Goal: Task Accomplishment & Management: Use online tool/utility

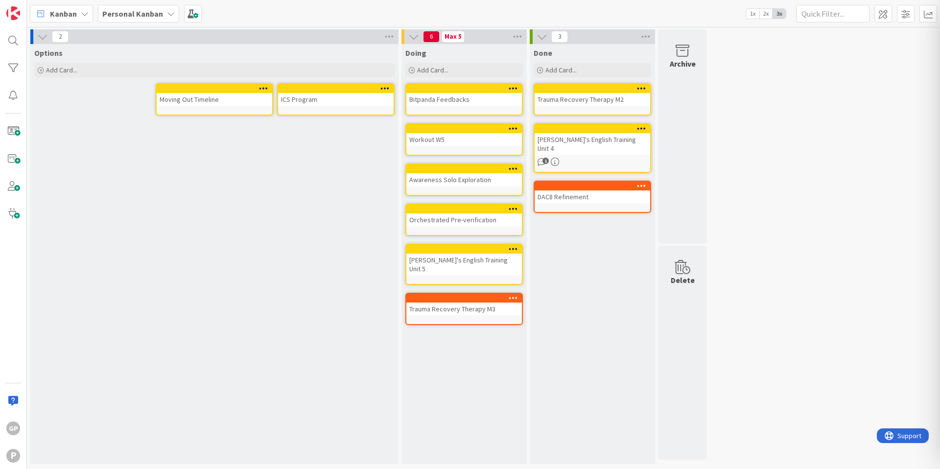
drag, startPoint x: 485, startPoint y: 246, endPoint x: 477, endPoint y: 8, distance: 238.5
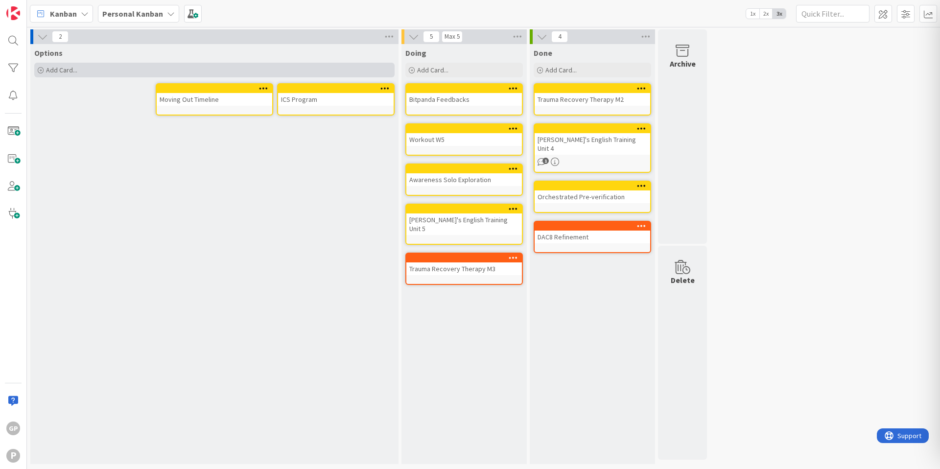
click at [224, 76] on div "Add Card..." at bounding box center [214, 70] width 360 height 15
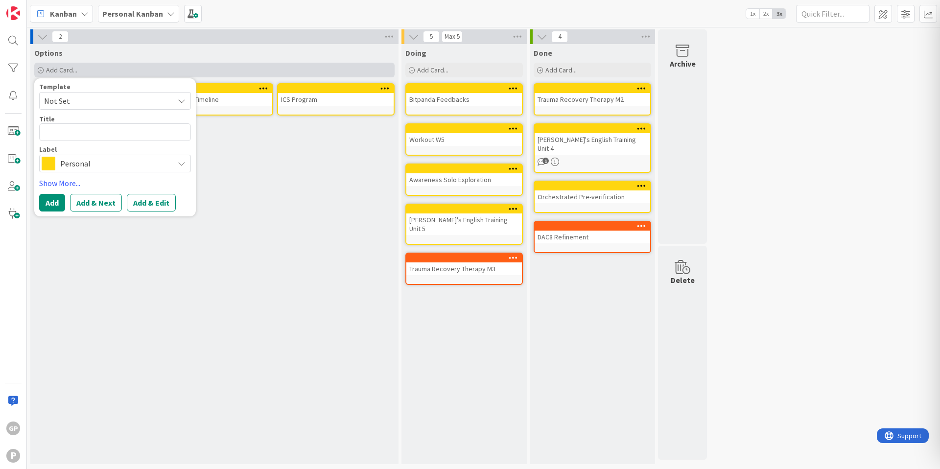
type textarea "x"
type textarea "F"
type textarea "x"
type textarea "Fu"
type textarea "x"
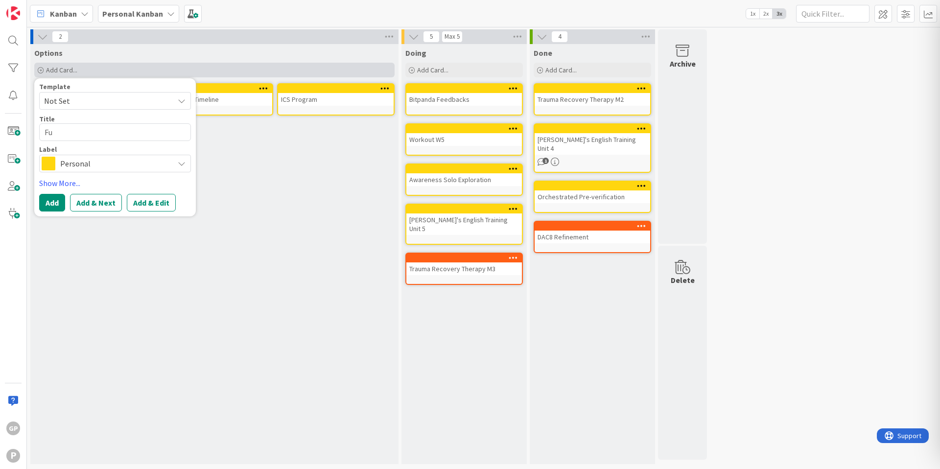
type textarea "Ful"
type textarea "x"
type textarea "Full"
type textarea "x"
type textarea "Full"
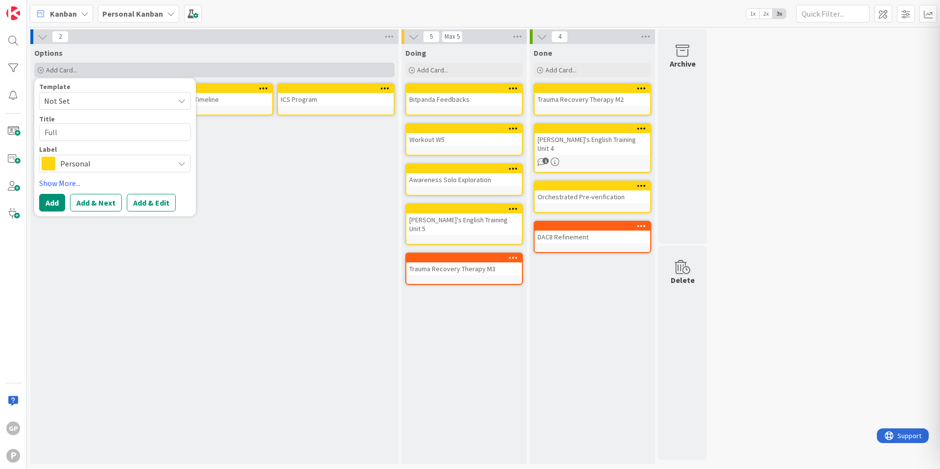
type textarea "x"
type textarea "Full V"
type textarea "x"
type textarea "Full Ve"
type textarea "x"
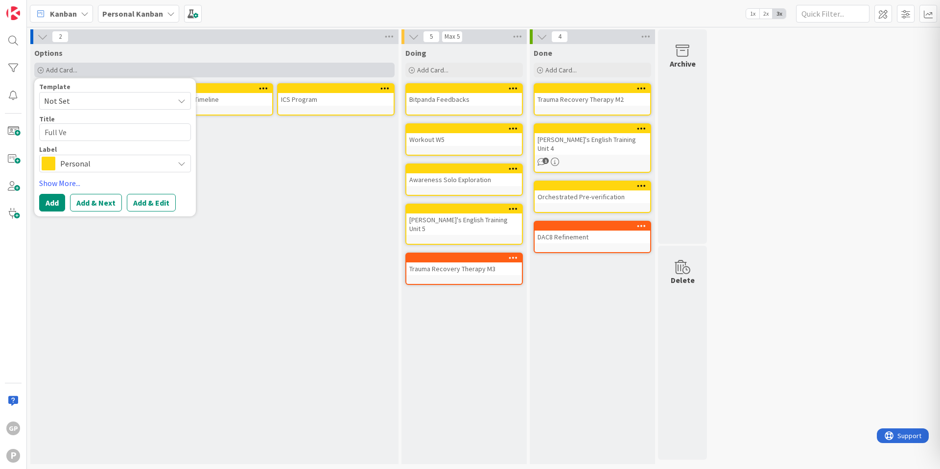
type textarea "Full Ver"
type textarea "x"
type textarea "Full Veri"
type textarea "x"
type textarea "Full Verif"
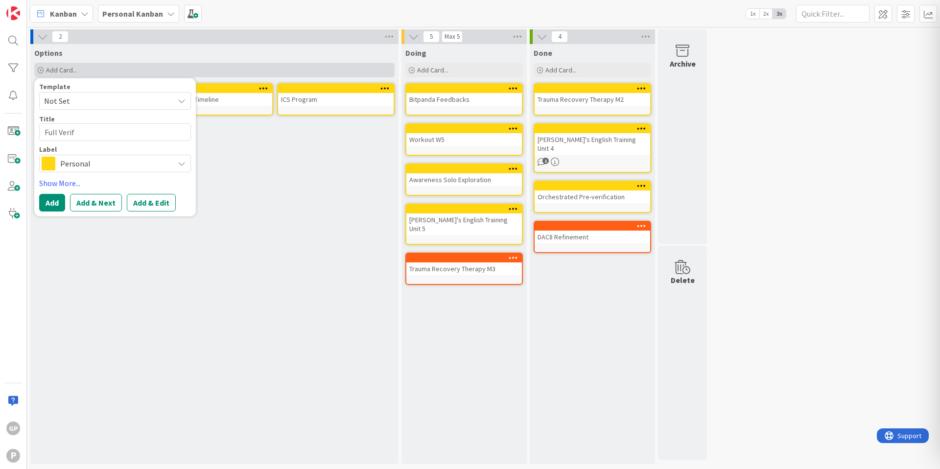
type textarea "x"
type textarea "Full Verifi"
type textarea "x"
type textarea "Full Verific"
type textarea "x"
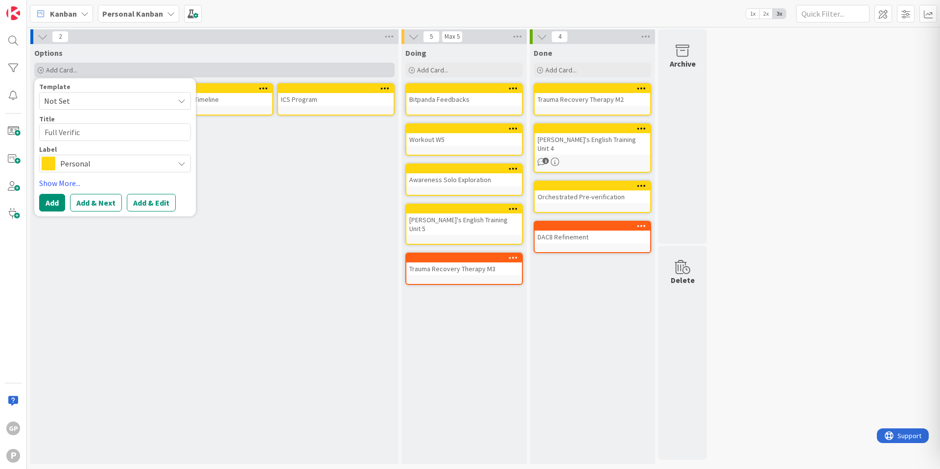
type textarea "Full Verifica"
type textarea "x"
type textarea "Full Verificat"
type textarea "x"
type textarea "Full Verificati"
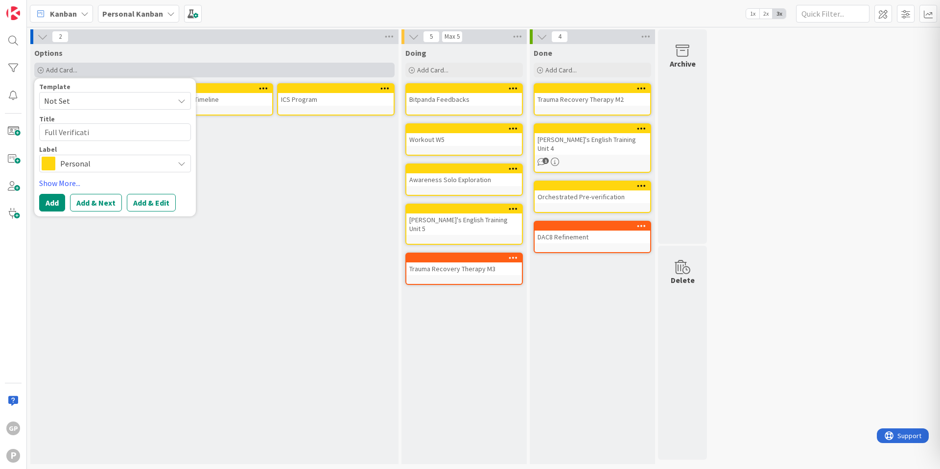
type textarea "x"
type textarea "Full Verificatio"
type textarea "x"
type textarea "Full Verification"
type textarea "x"
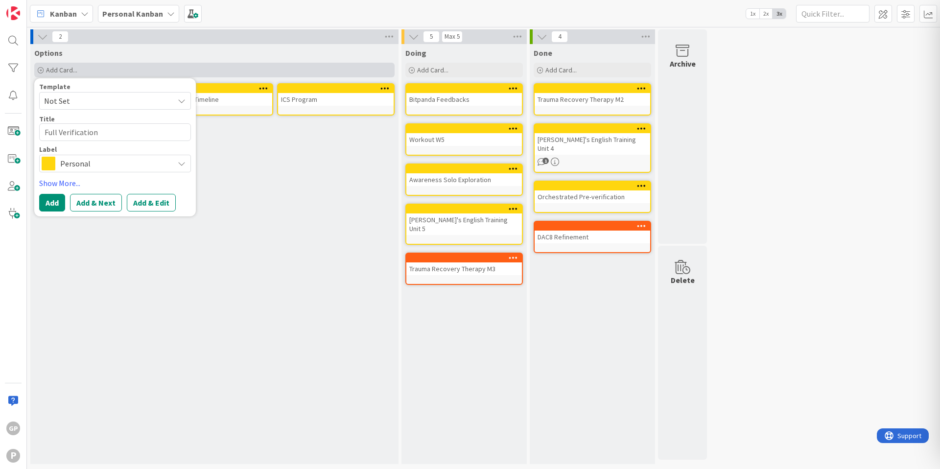
type textarea "Full Verification"
type textarea "x"
type textarea "Full Verification"
type textarea "x"
type textarea "Full Verificatio"
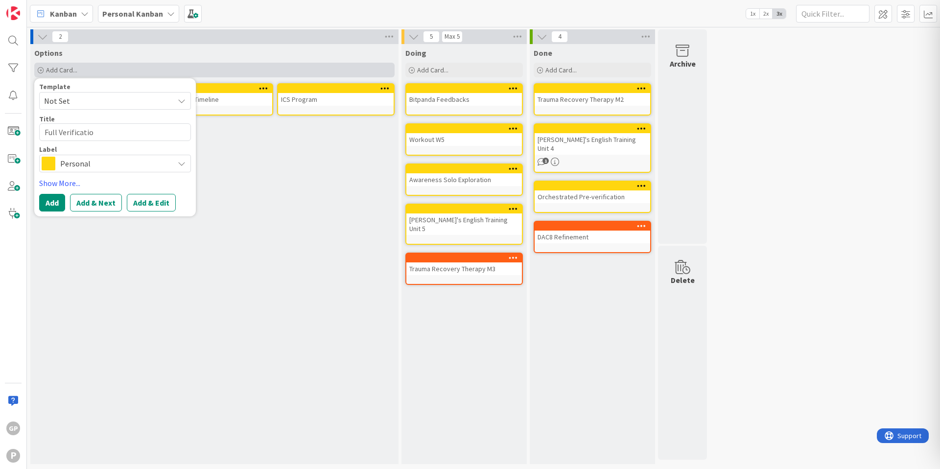
type textarea "x"
type textarea "Full Verificati"
type textarea "x"
type textarea "Full Verificat"
type textarea "x"
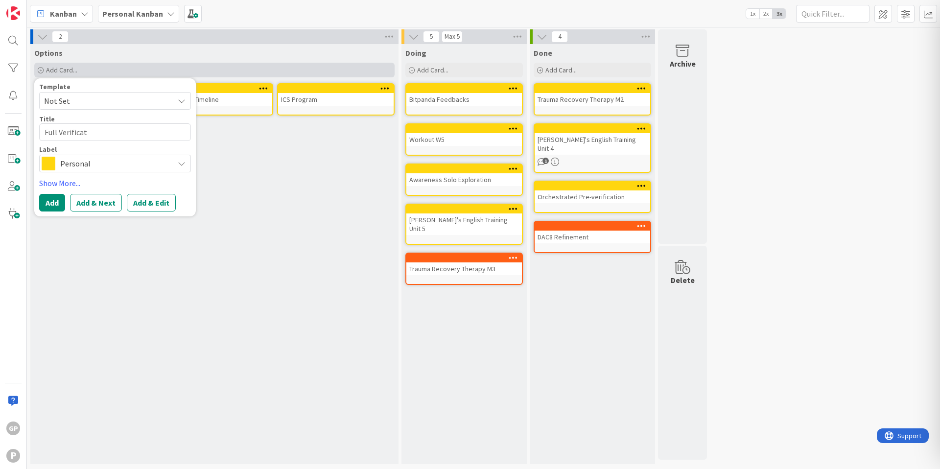
type textarea "Full Verifica"
type textarea "x"
type textarea "Full Verific"
type textarea "x"
type textarea "Full Verifi"
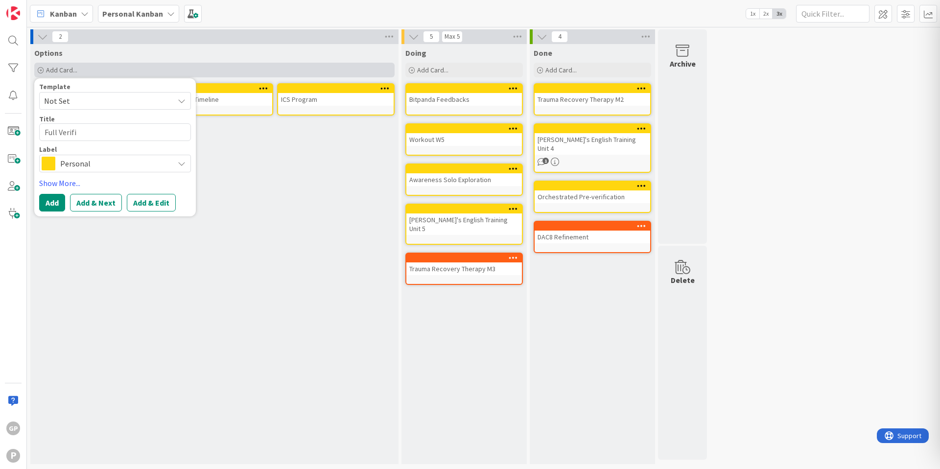
type textarea "x"
type textarea "Full Verif"
type textarea "x"
type textarea "Full Veri"
type textarea "x"
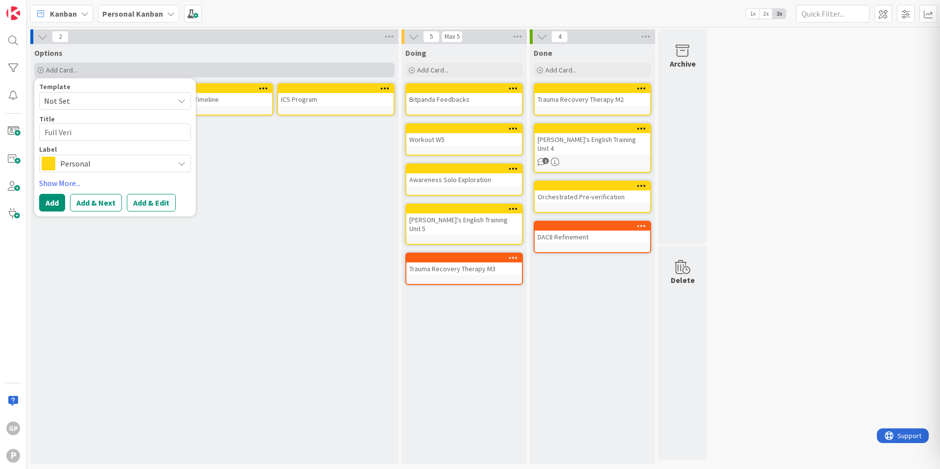
type textarea "Full Ver"
type textarea "x"
type textarea "Full Ve"
type textarea "x"
type textarea "Full V"
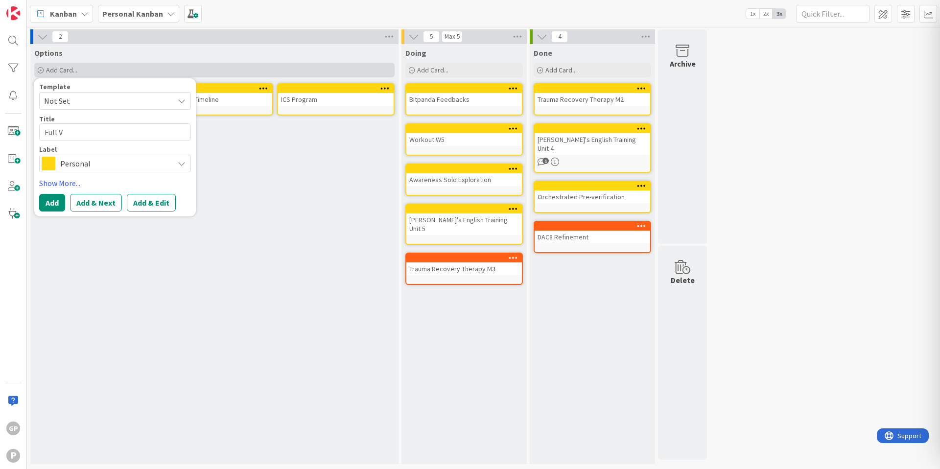
type textarea "x"
type textarea "Full"
type textarea "x"
type textarea "Full O"
type textarea "x"
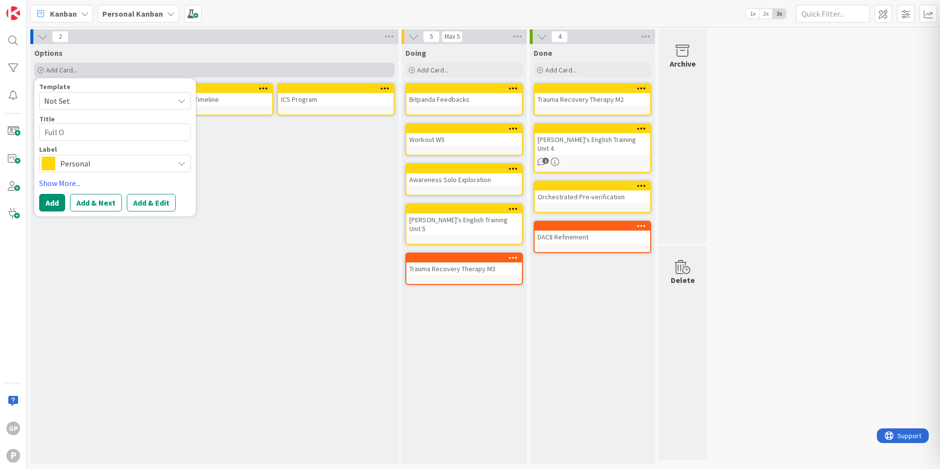
type textarea "Full Or"
type textarea "x"
type textarea "Full Orc"
type textarea "x"
type textarea "Full Orch"
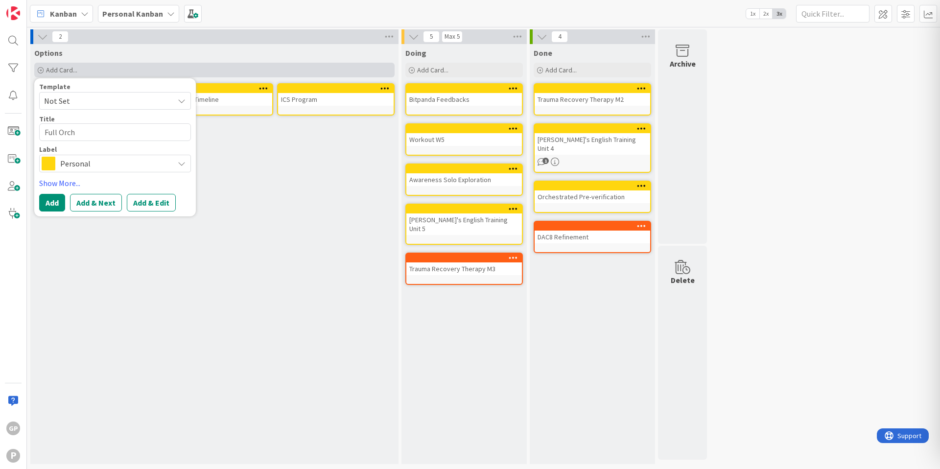
type textarea "x"
type textarea "Full Orche"
type textarea "x"
type textarea "Full Orches"
type textarea "x"
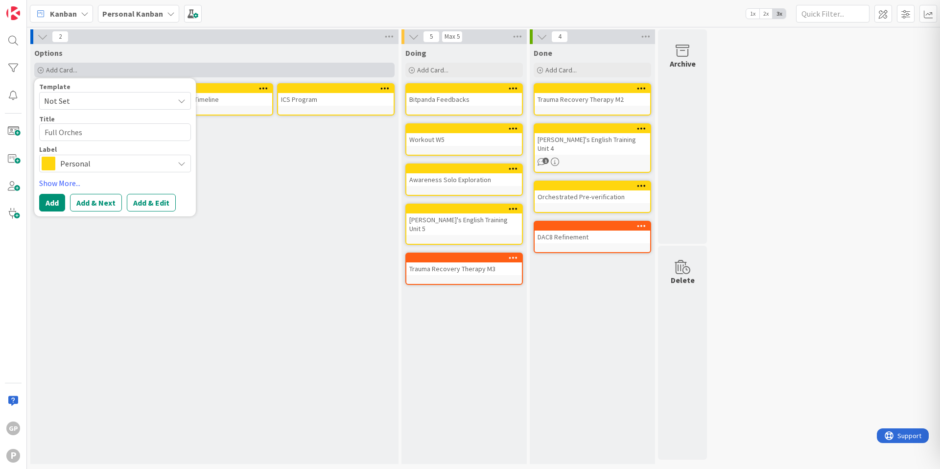
type textarea "Full Orchest"
type textarea "x"
type textarea "Full Orchestr"
type textarea "x"
type textarea "Full Orchestra"
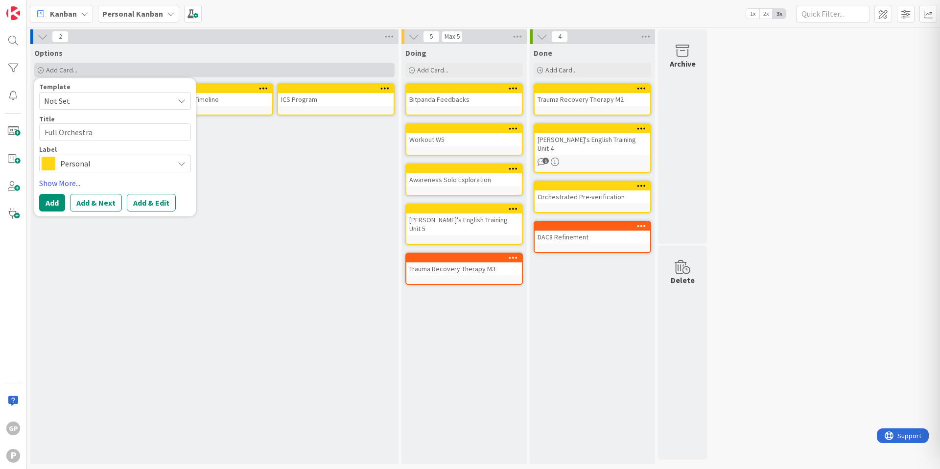
type textarea "x"
type textarea "Full Orchestrat"
type textarea "x"
type textarea "Full Orchestrate"
type textarea "x"
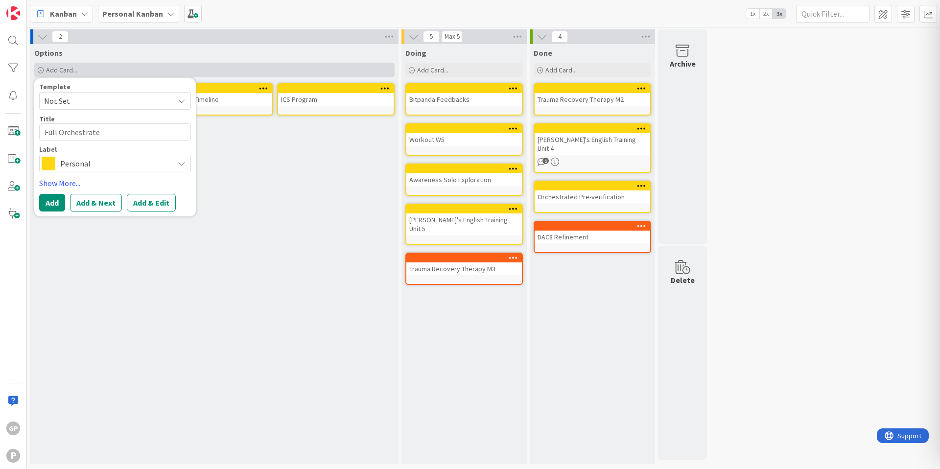
type textarea "Full Orchestrated"
type textarea "x"
type textarea "Full Orchestrated"
type textarea "x"
type textarea "Full Orchestrated O"
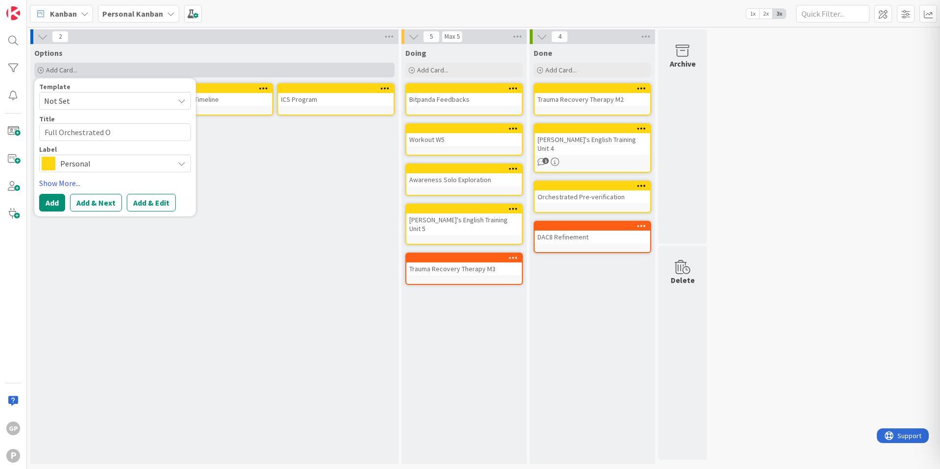
type textarea "x"
type textarea "Full Orchestrated On"
type textarea "x"
type textarea "Full Orchestrated Onb"
type textarea "x"
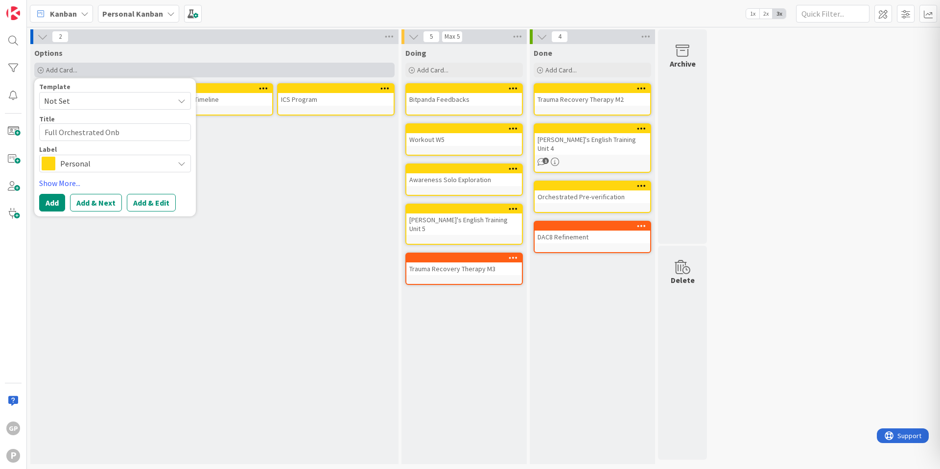
type textarea "Full Orchestrated Onbo"
type textarea "x"
type textarea "Full Orchestrated Onboa"
type textarea "x"
type textarea "Full Orchestrated Onboar"
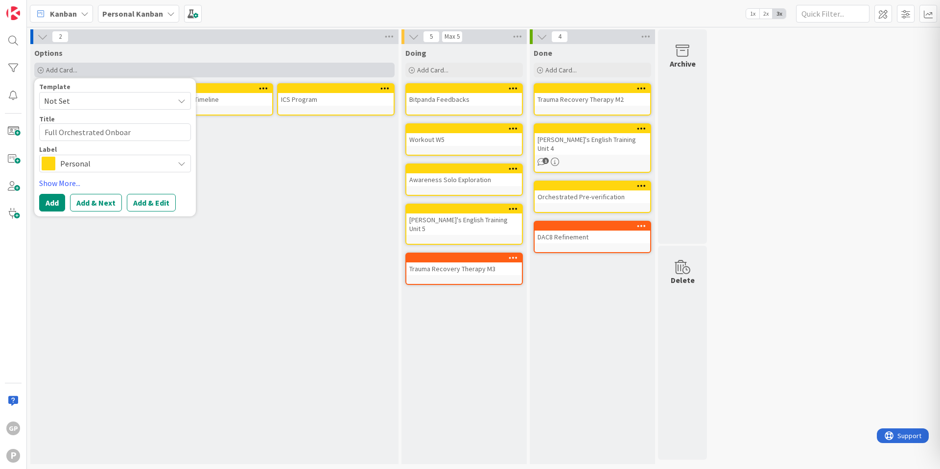
type textarea "x"
type textarea "Full Orchestrated Onboard"
type textarea "x"
type textarea "Full Orchestrated Onboardi"
type textarea "x"
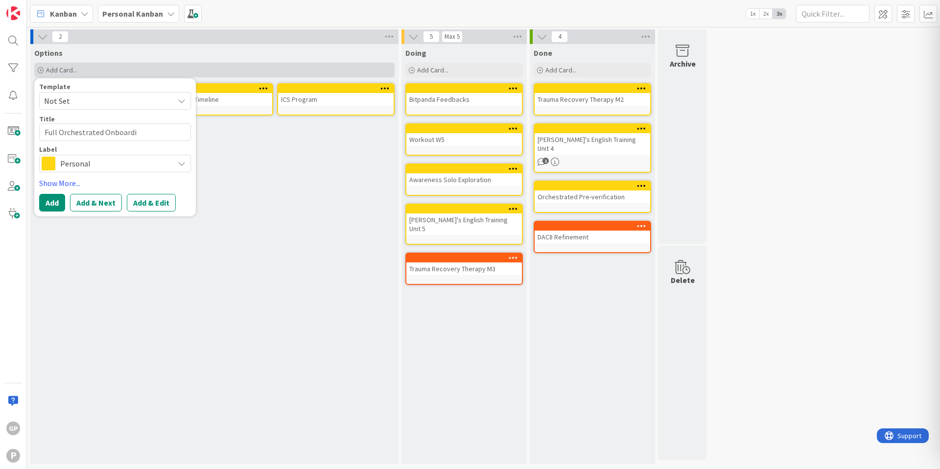
type textarea "Full Orchestrated Onboardin"
type textarea "x"
type textarea "Full Orchestrated Onboarding"
type textarea "x"
type textarea "Full Orchestrated Onboarding"
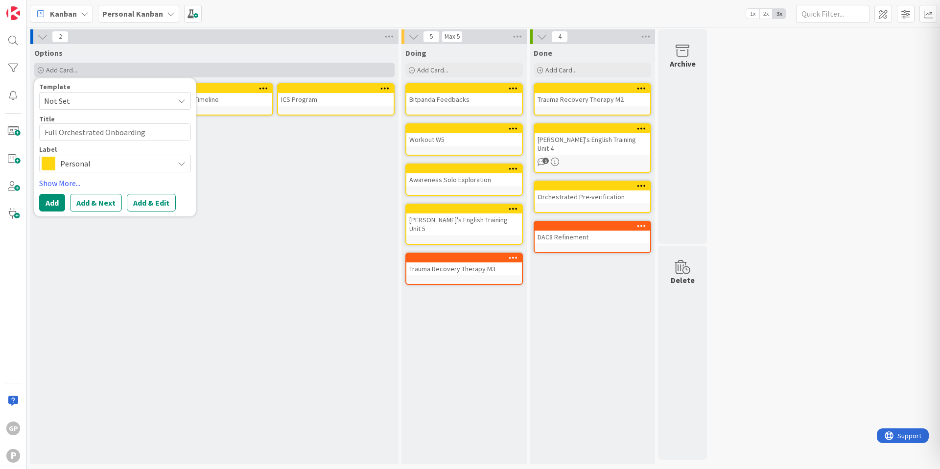
type textarea "x"
type textarea "Full Orchestrated Onboarding D"
type textarea "x"
type textarea "Full Orchestrated Onboarding De"
type textarea "x"
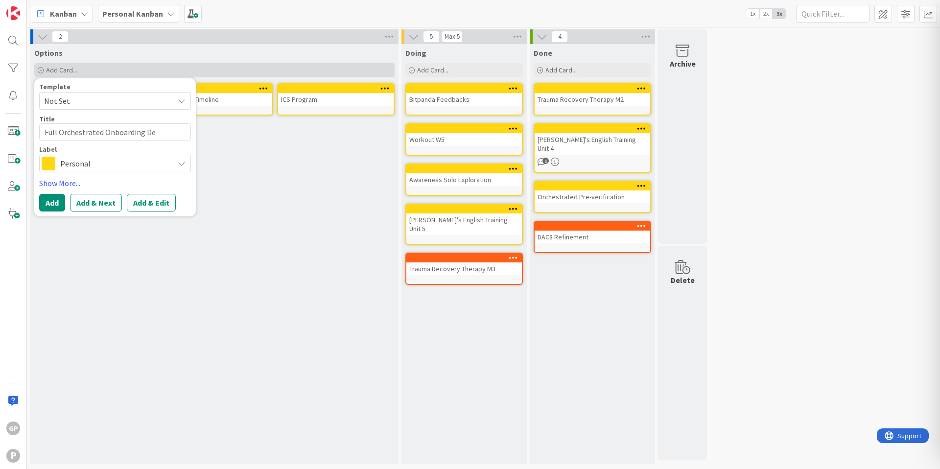
type textarea "Full Orchestrated Onboarding Dem"
type textarea "x"
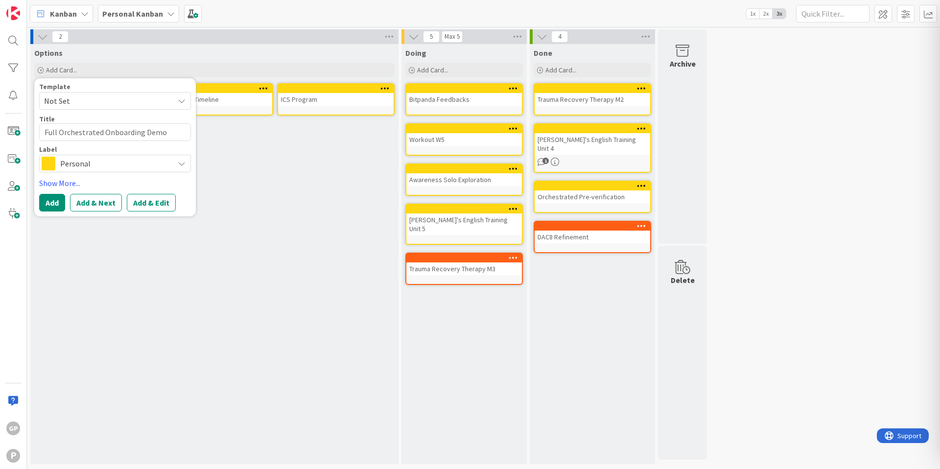
type textarea "Full Orchestrated Onboarding Demo"
click at [259, 153] on div "Options Add Card... Template Not Set Title 33 / 128 Full Orchestrated Onboardin…" at bounding box center [214, 254] width 368 height 420
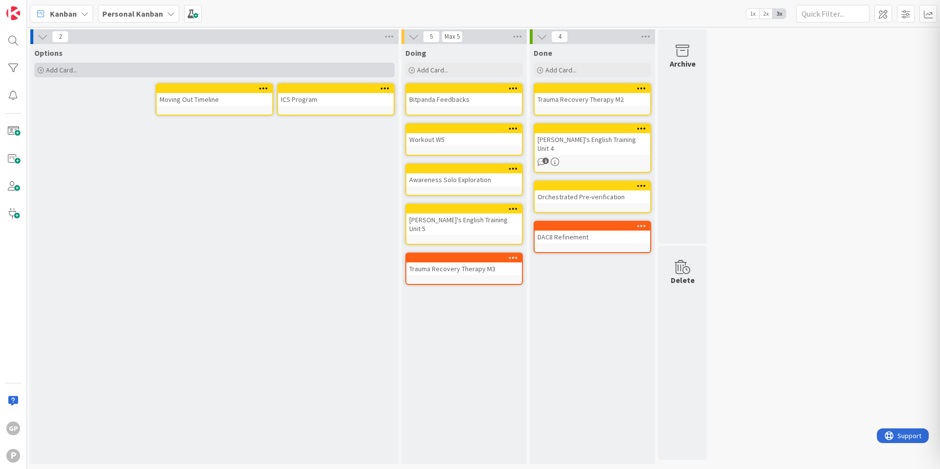
click at [141, 67] on div "Add Card..." at bounding box center [214, 70] width 360 height 15
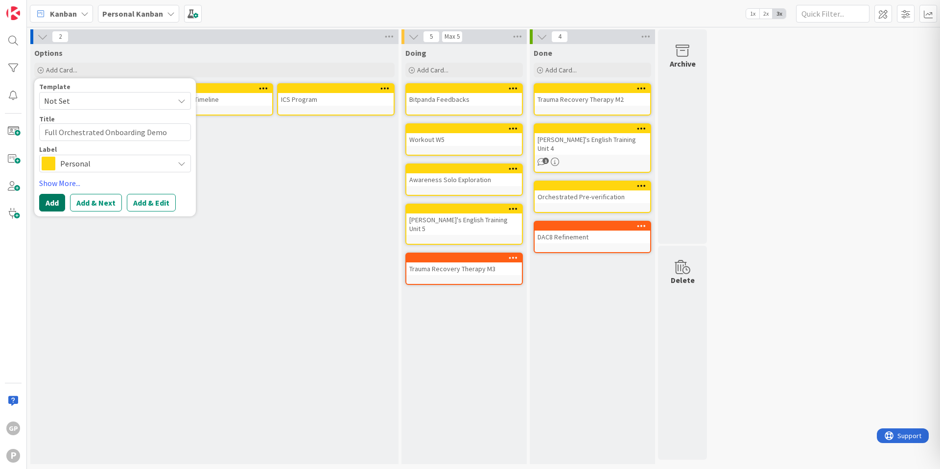
click at [54, 203] on button "Add" at bounding box center [52, 203] width 26 height 18
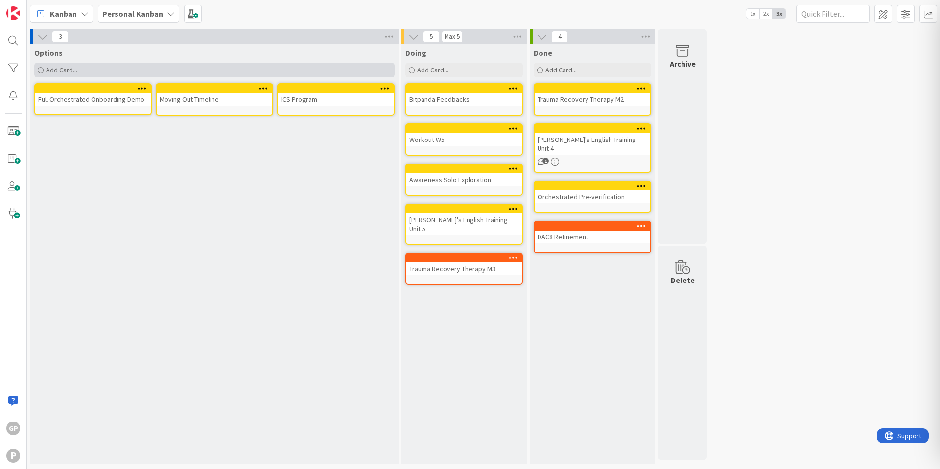
click at [143, 73] on div "Add Card..." at bounding box center [214, 70] width 360 height 15
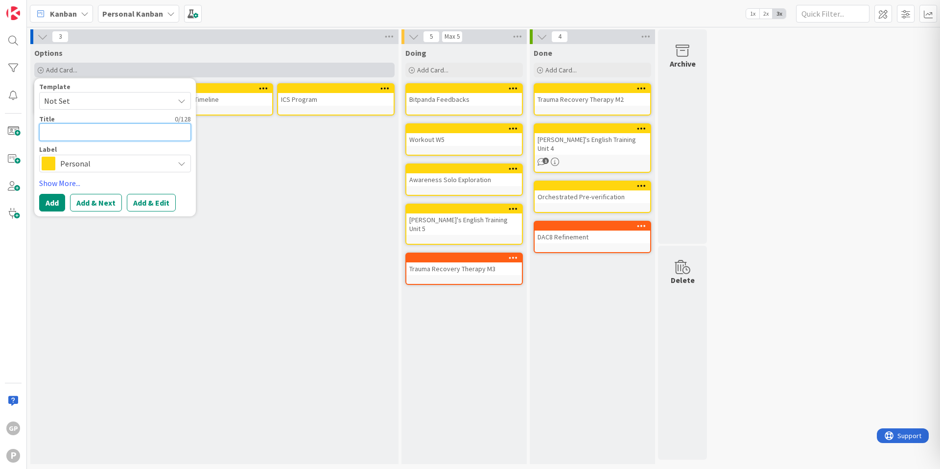
type textarea "x"
type textarea "A"
type textarea "x"
type textarea "D"
type textarea "x"
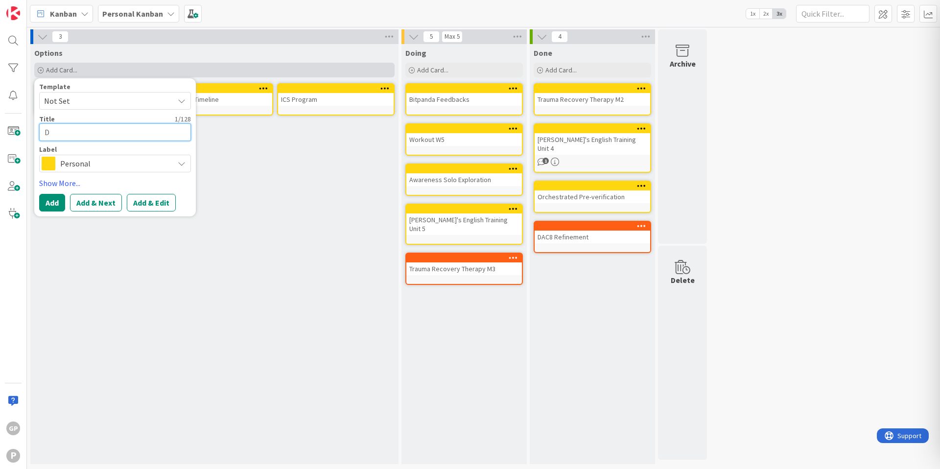
type textarea "DA"
type textarea "x"
type textarea "DAC"
type textarea "x"
type textarea "DAC("
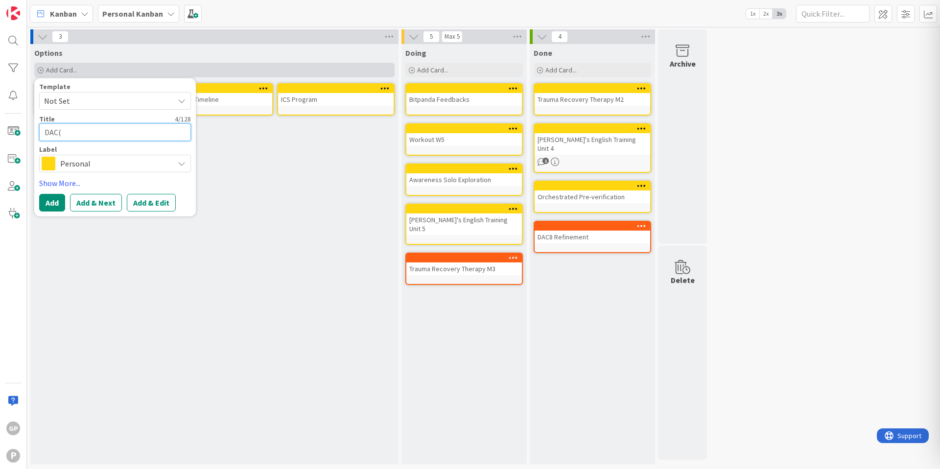
type textarea "x"
type textarea "DAC"
type textarea "x"
type textarea "DAC8"
type textarea "x"
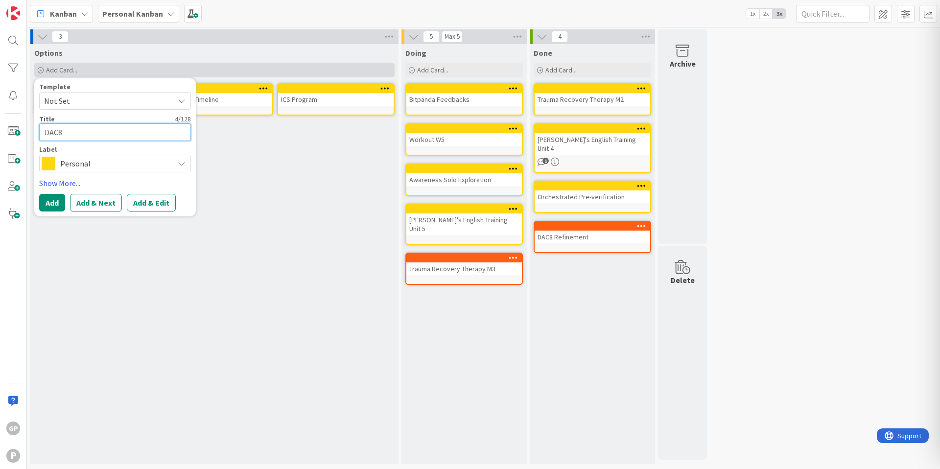
type textarea "DAC"
type textarea "x"
type textarea "DA"
type textarea "x"
type textarea "D"
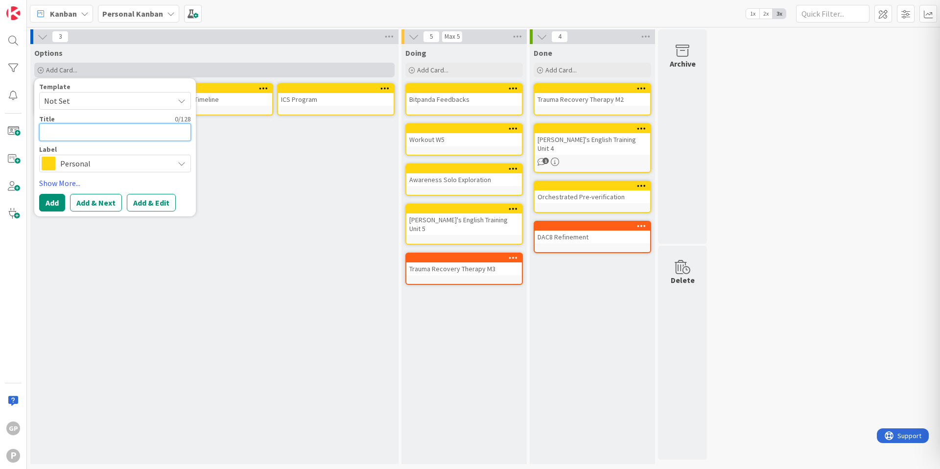
type textarea "x"
type textarea "D"
type textarea "x"
type textarea "DA"
type textarea "x"
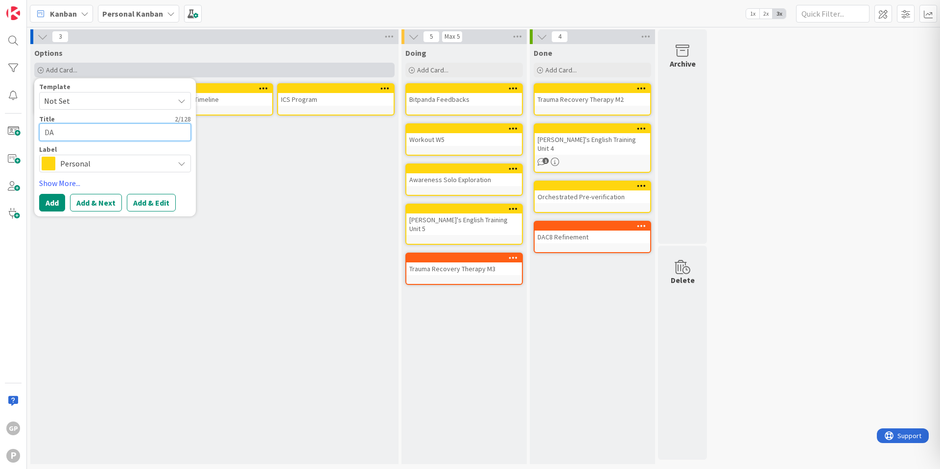
type textarea "DAC"
type textarea "x"
type textarea "DAC8"
type textarea "x"
type textarea "DAC8"
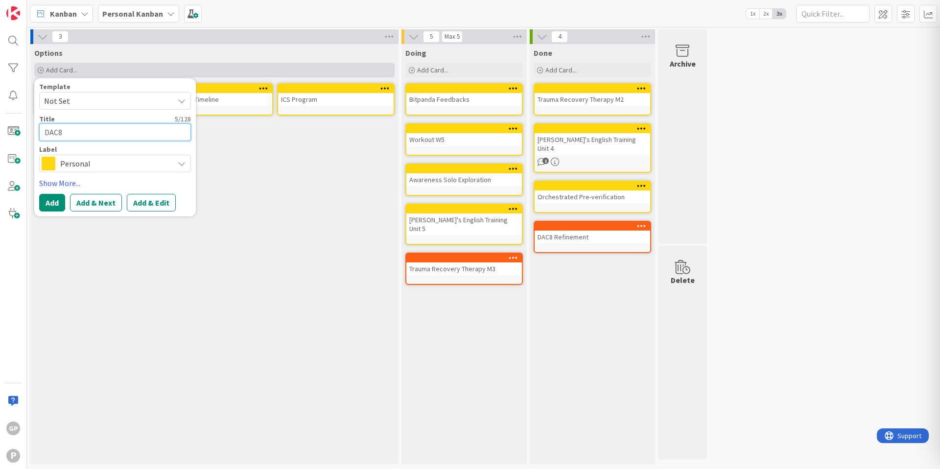
type textarea "x"
type textarea "DAC8 S"
type textarea "x"
type textarea "DAC8 Sh"
type textarea "x"
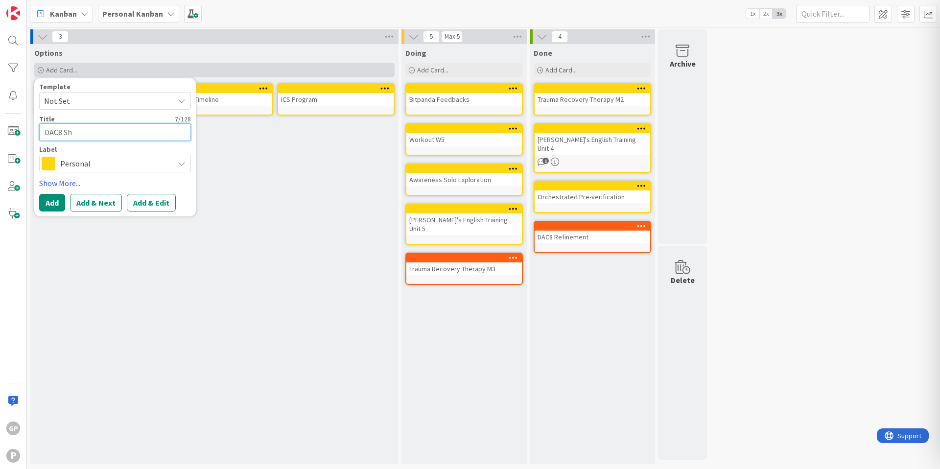
type textarea "DAC8 Shi"
type textarea "x"
type textarea "DAC8 Shie"
type textarea "x"
type textarea "DAC8 [PERSON_NAME]"
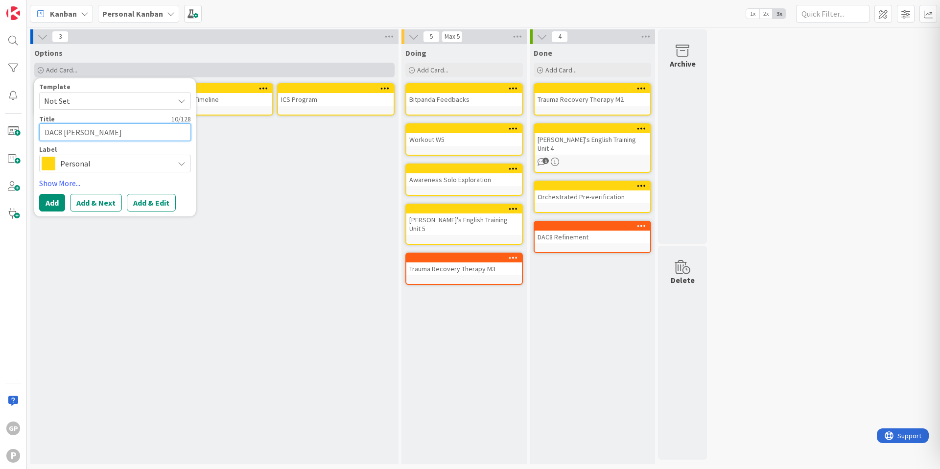
type textarea "x"
type textarea "DAC8 Shield"
type textarea "x"
type textarea "DAC8 Shield"
type textarea "x"
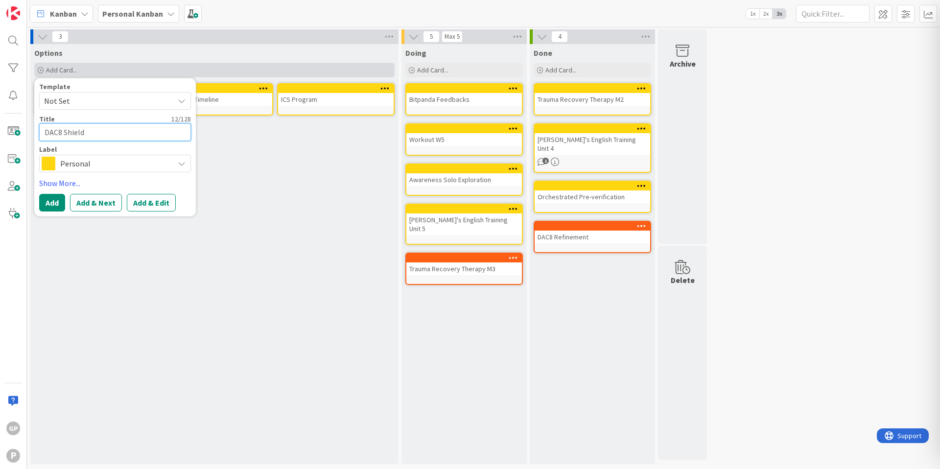
type textarea "DAC8 Shield S"
type textarea "x"
type textarea "DAC8 Shield Sc"
type textarea "x"
type textarea "DAC8 Shield Scr"
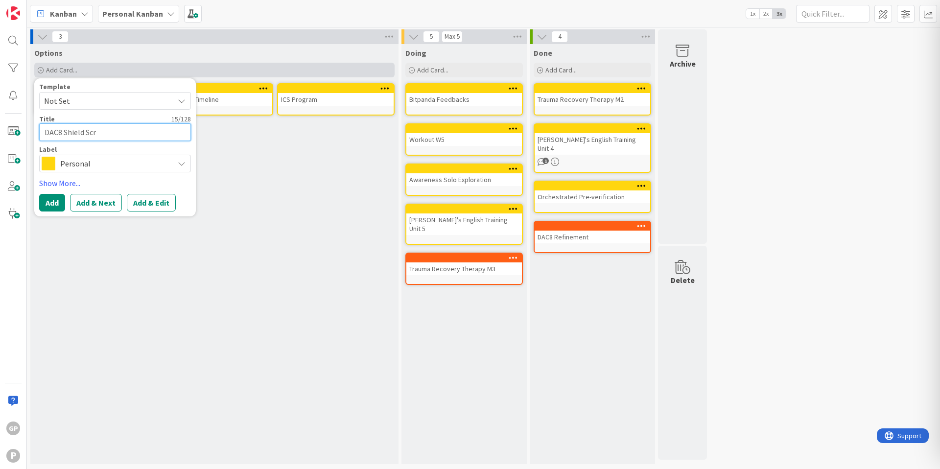
type textarea "x"
type textarea "DAC8 Shield Scre"
type textarea "x"
type textarea "DAC8 Shield Scree"
type textarea "x"
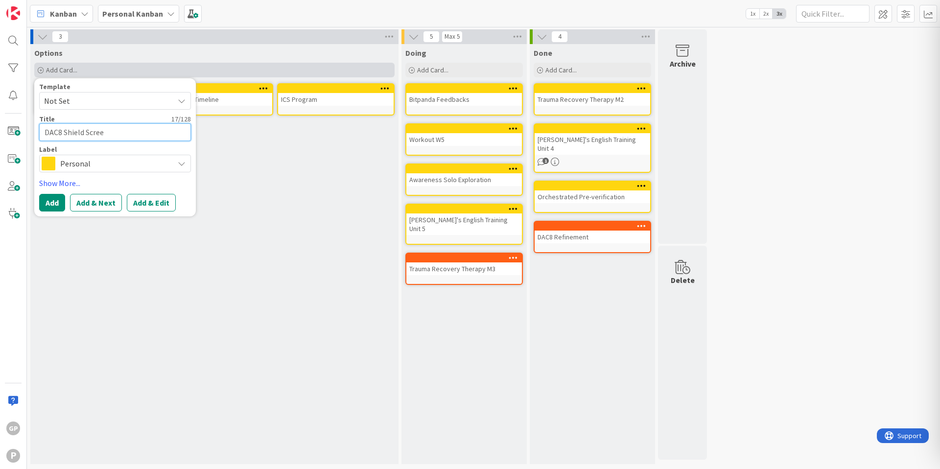
type textarea "DAC8 Shield Screen"
type textarea "x"
type textarea "DAC8 Shield Scree"
type textarea "x"
type textarea "DAC8 Shield Scre"
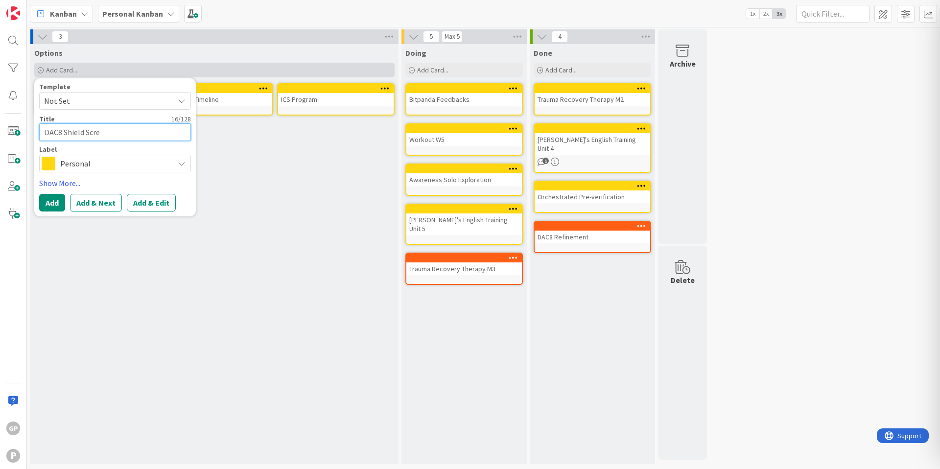
type textarea "x"
type textarea "DAC8 Shield Scr"
type textarea "x"
type textarea "DAC8 Shield Sc"
type textarea "x"
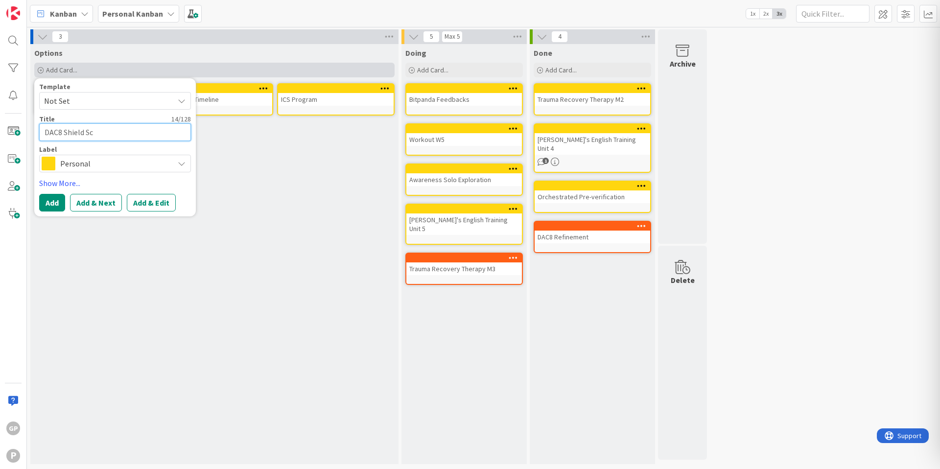
type textarea "DAC8 Shield S"
type textarea "x"
type textarea "DAC8 Shield"
type textarea "x"
type textarea "DAC8 Shield"
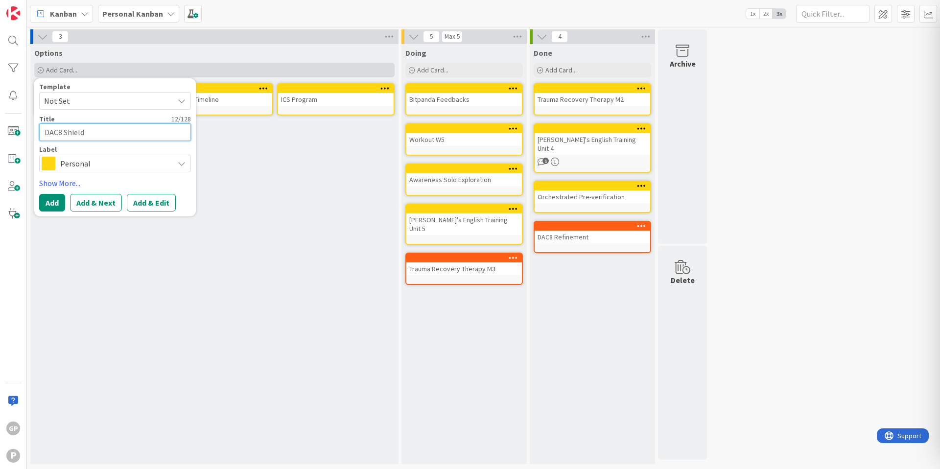
type textarea "x"
type textarea "DAC8 [PERSON_NAME]"
type textarea "x"
type textarea "DAC8 Shie"
type textarea "x"
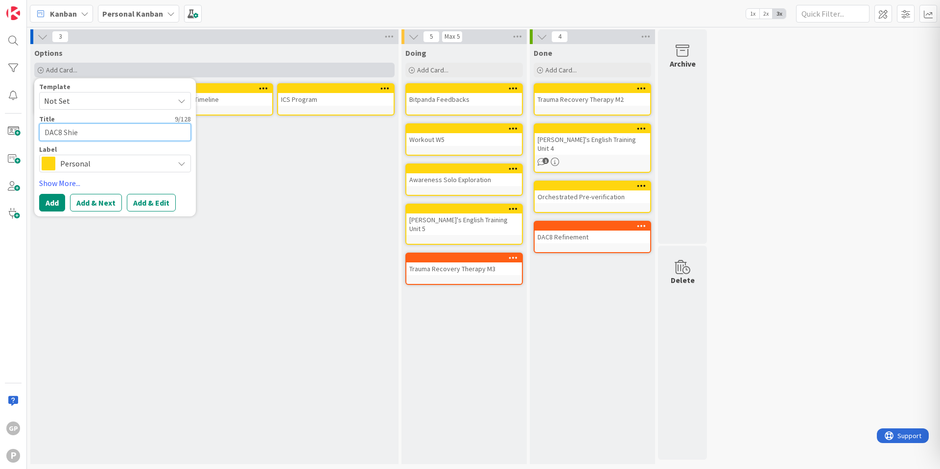
type textarea "DAC8 Shi"
type textarea "x"
type textarea "DAC8 Sh"
type textarea "x"
type textarea "DAC8 S"
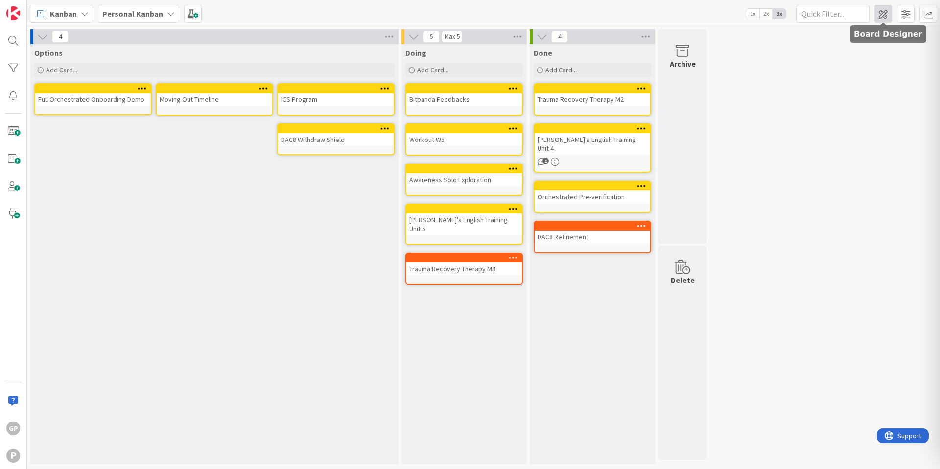
click at [888, 7] on span at bounding box center [883, 14] width 18 height 18
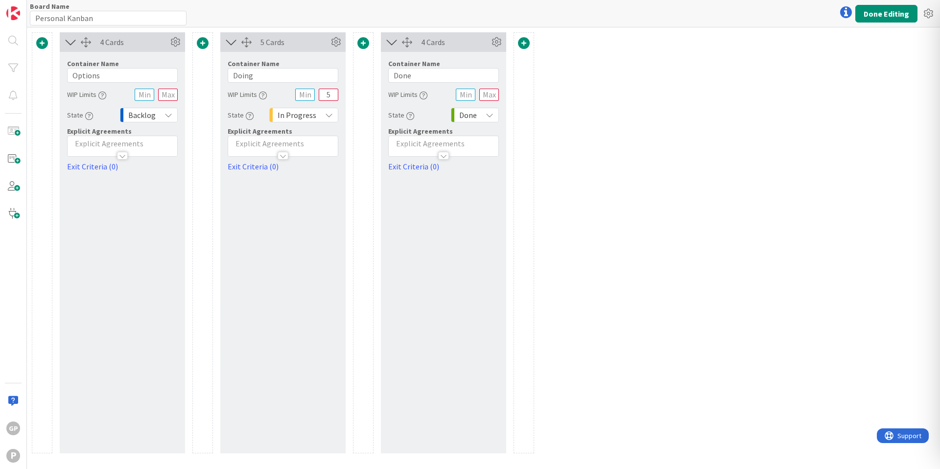
click at [363, 46] on span at bounding box center [363, 43] width 12 height 12
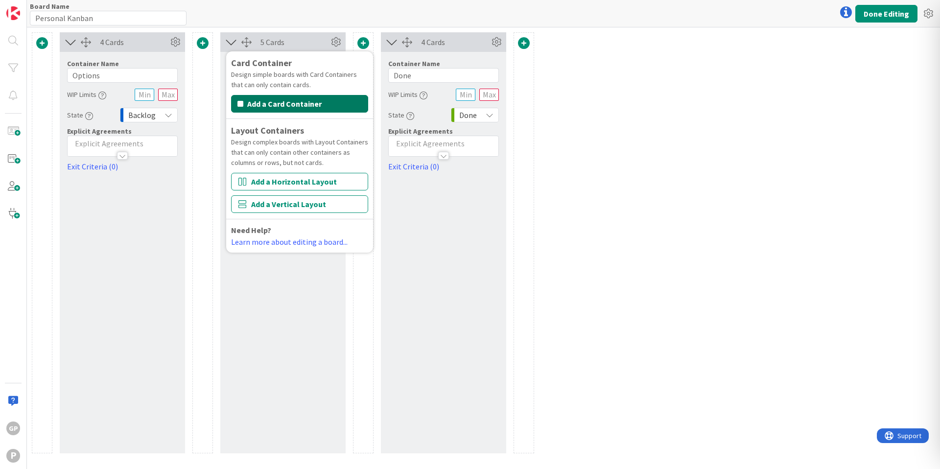
click at [323, 97] on button "Add a Card Container" at bounding box center [299, 104] width 137 height 18
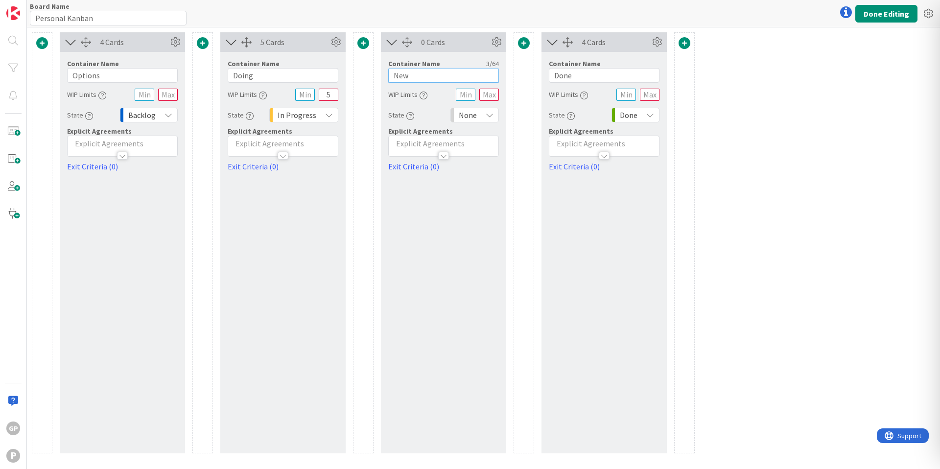
click at [483, 76] on input "New" at bounding box center [443, 75] width 111 height 15
drag, startPoint x: 473, startPoint y: 76, endPoint x: 377, endPoint y: 72, distance: 95.6
click at [377, 72] on div "4 Cards Container Name 7 / 64 Options WIP Limits State Backlog Explicit Agreeme…" at bounding box center [363, 242] width 663 height 421
drag, startPoint x: 433, startPoint y: 78, endPoint x: 387, endPoint y: 72, distance: 45.9
click at [387, 72] on div "Container Name 7 / 64 On Hold WIP Limits State None Explicit Agreements Exit Cr…" at bounding box center [443, 112] width 125 height 120
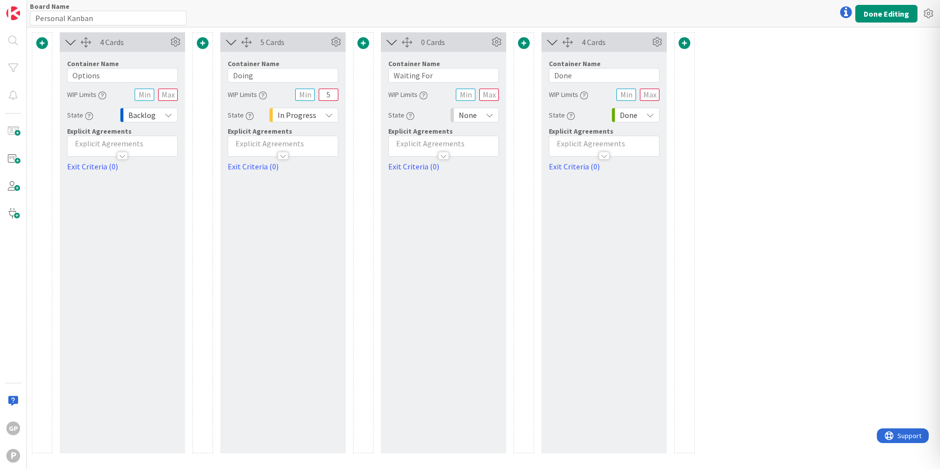
click at [470, 112] on span "None" at bounding box center [468, 115] width 18 height 14
click at [406, 114] on icon "button" at bounding box center [410, 116] width 8 height 8
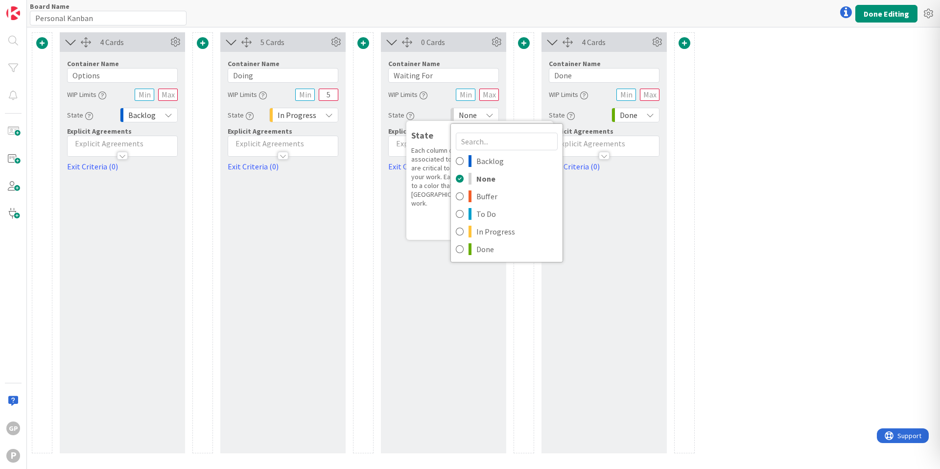
click at [433, 212] on link "Learn more..." at bounding box center [477, 221] width 132 height 18
click at [486, 124] on div "Backlog None Buffer To Do In Progress Done" at bounding box center [506, 192] width 113 height 139
click at [489, 112] on icon at bounding box center [490, 115] width 8 height 8
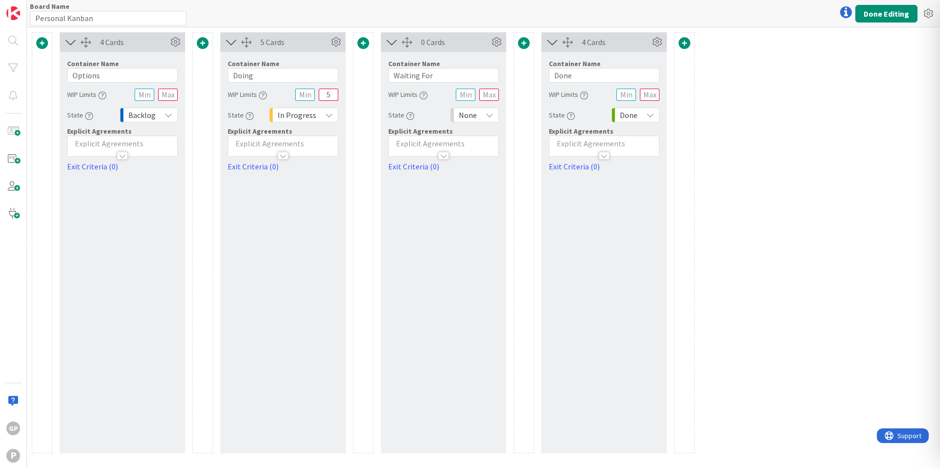
click at [411, 116] on icon "button" at bounding box center [410, 116] width 8 height 8
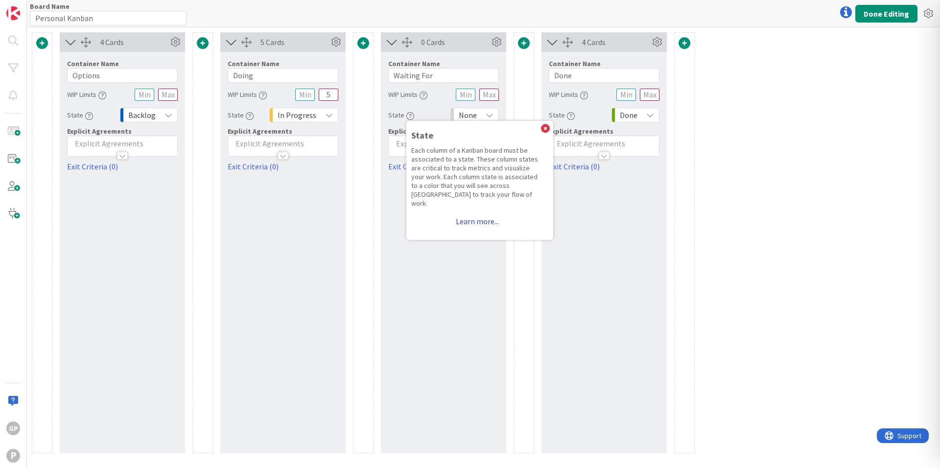
click at [470, 214] on link "Learn more..." at bounding box center [477, 221] width 132 height 18
click at [470, 215] on link "Learn more..." at bounding box center [477, 221] width 132 height 18
click at [470, 216] on link "Learn more..." at bounding box center [477, 221] width 132 height 18
click at [479, 173] on div "Each column of a Kanban board must be associated to a state. These column state…" at bounding box center [477, 177] width 132 height 62
click at [469, 253] on div "0 Cards Container Name 11 / 64 Waiting For WIP Limits State State Each column o…" at bounding box center [443, 242] width 125 height 421
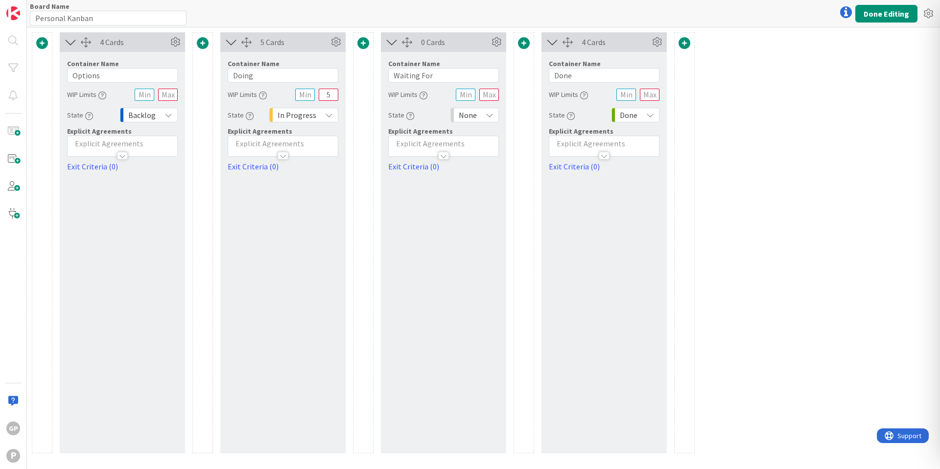
click at [490, 112] on icon at bounding box center [490, 115] width 8 height 8
click at [432, 107] on div "State State Each column of a Kanban board must be associated to a state. These …" at bounding box center [443, 115] width 111 height 18
click at [411, 119] on icon "button" at bounding box center [410, 116] width 8 height 8
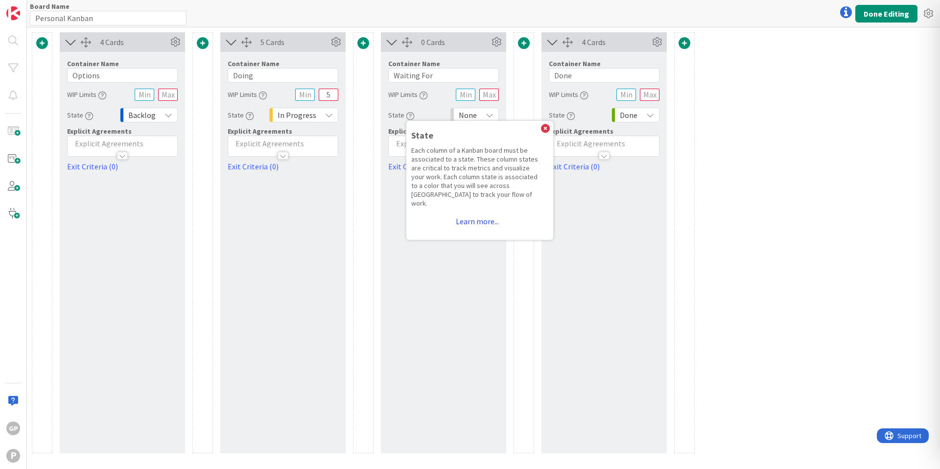
click at [466, 214] on link "Learn more..." at bounding box center [477, 221] width 132 height 18
click at [479, 215] on link "Learn more..." at bounding box center [477, 221] width 132 height 18
click at [475, 232] on div "0 Cards Container Name 11 / 64 Waiting For WIP Limits State State Each column o…" at bounding box center [443, 242] width 125 height 421
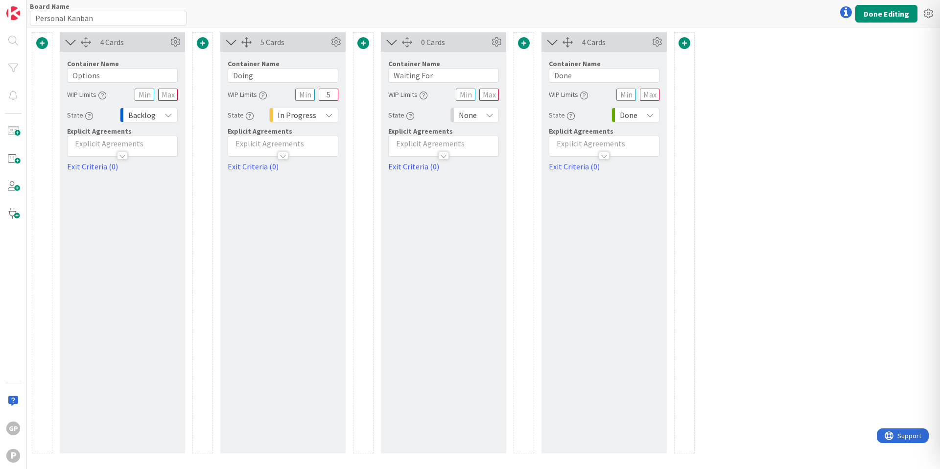
click at [477, 116] on div "None" at bounding box center [474, 115] width 48 height 15
click at [479, 299] on div "0 Cards Container Name 11 / 64 Waiting For WIP Limits State State Each column o…" at bounding box center [443, 242] width 125 height 421
click at [869, 13] on button "Done Editing" at bounding box center [886, 14] width 62 height 18
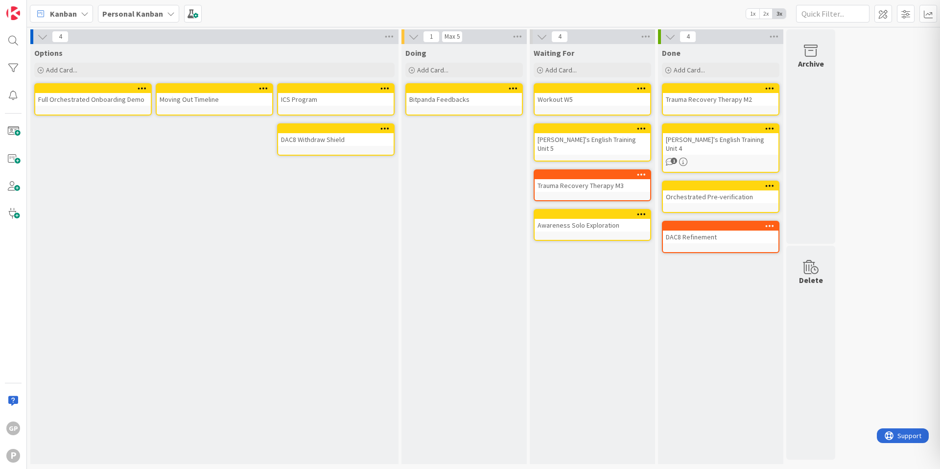
click at [458, 37] on div "Max 5" at bounding box center [452, 36] width 15 height 5
click at [454, 37] on div "Max 5" at bounding box center [452, 36] width 15 height 5
click at [449, 37] on div "Max 5" at bounding box center [452, 36] width 15 height 5
click at [899, 16] on span at bounding box center [906, 14] width 18 height 18
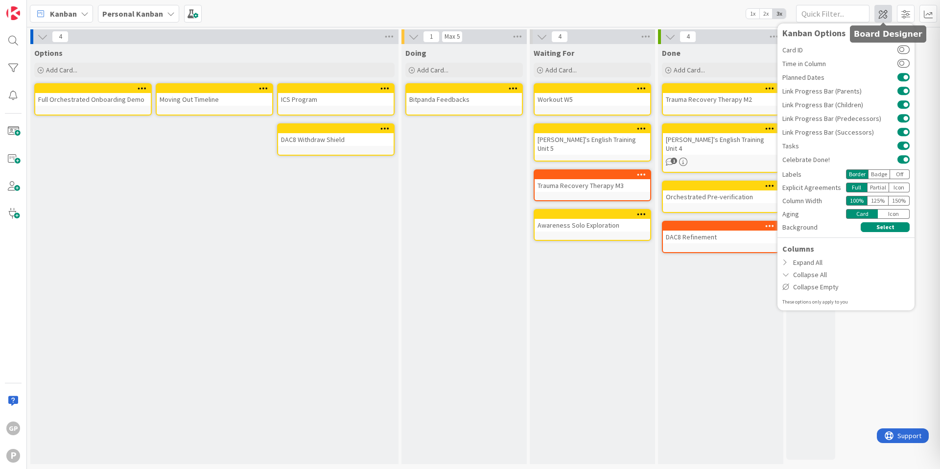
click at [876, 19] on span at bounding box center [883, 14] width 18 height 18
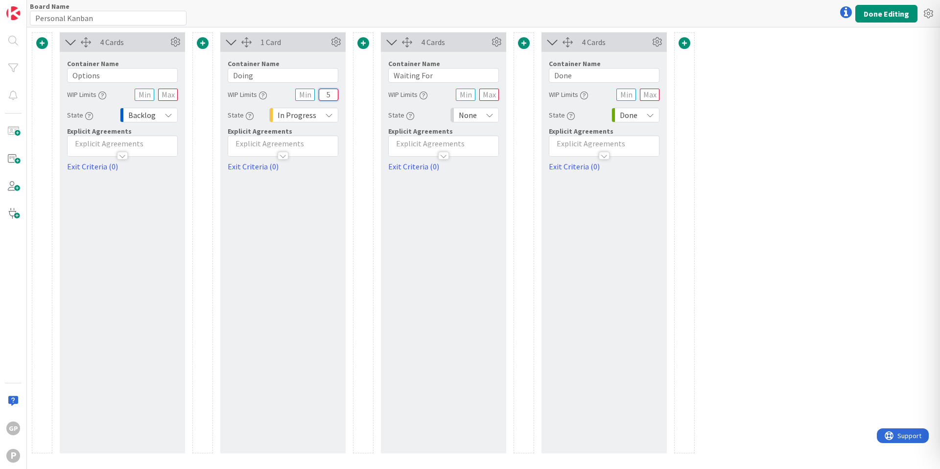
click at [336, 96] on input "5" at bounding box center [329, 95] width 20 height 12
click at [890, 11] on button "Done Editing" at bounding box center [886, 14] width 62 height 18
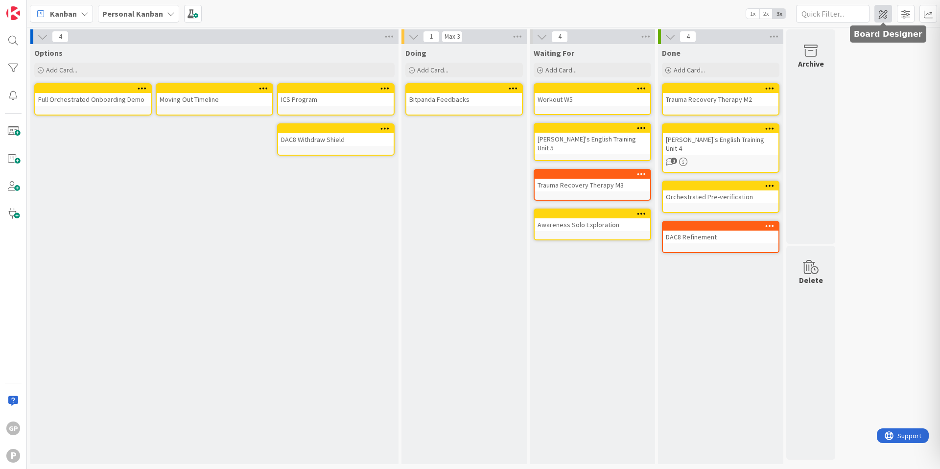
click at [877, 12] on span at bounding box center [883, 14] width 18 height 18
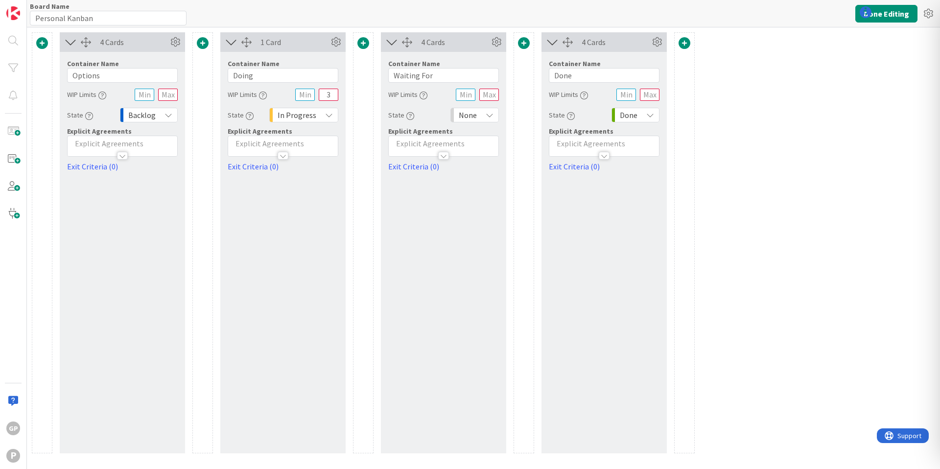
click at [481, 114] on div "None" at bounding box center [474, 115] width 48 height 15
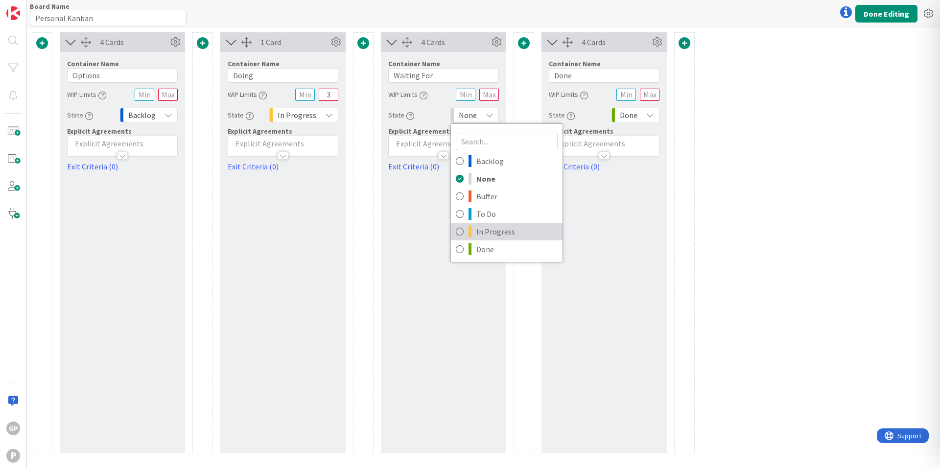
click at [514, 229] on span "In Progress" at bounding box center [516, 231] width 81 height 15
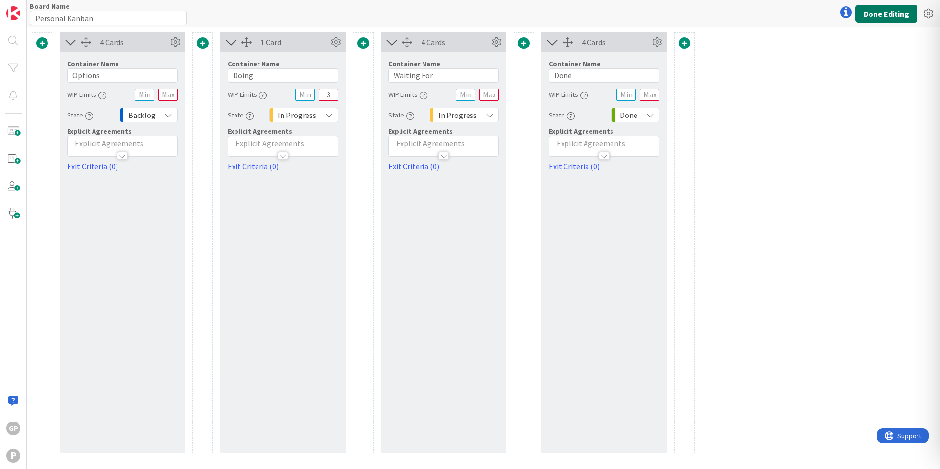
click at [901, 15] on button "Done Editing" at bounding box center [886, 14] width 62 height 18
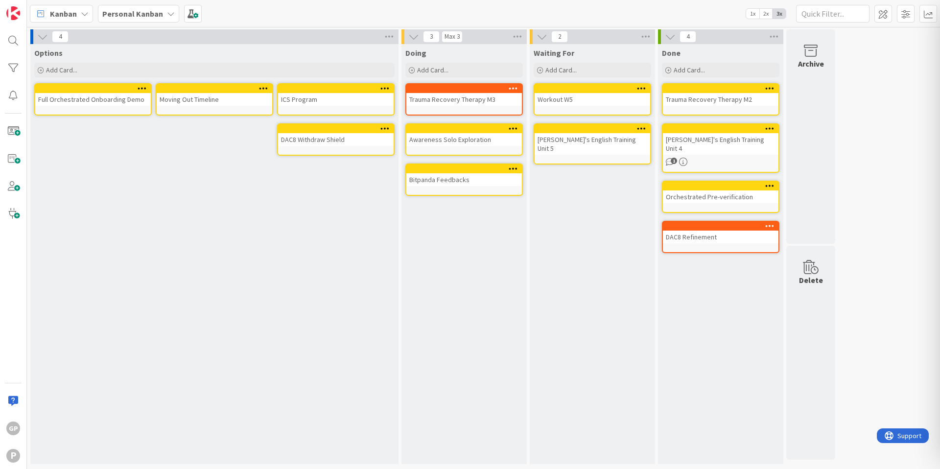
drag, startPoint x: 468, startPoint y: 208, endPoint x: 139, endPoint y: 4, distance: 386.9
